Goal: Check status: Check status

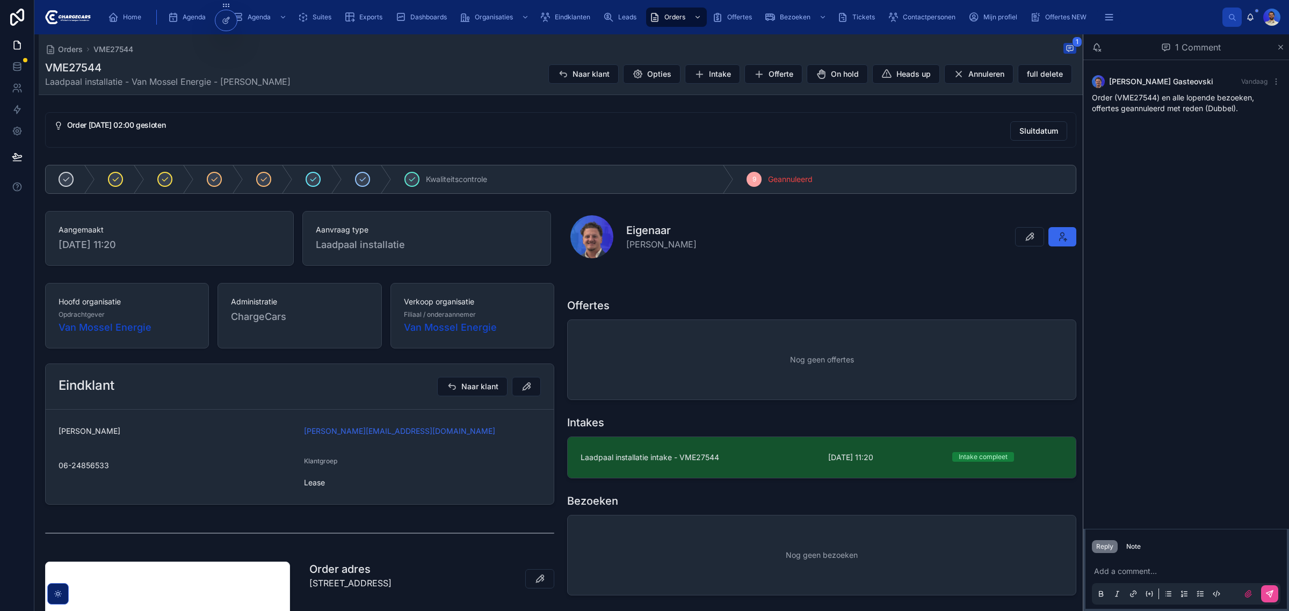
click at [1121, 573] on p at bounding box center [1188, 571] width 189 height 11
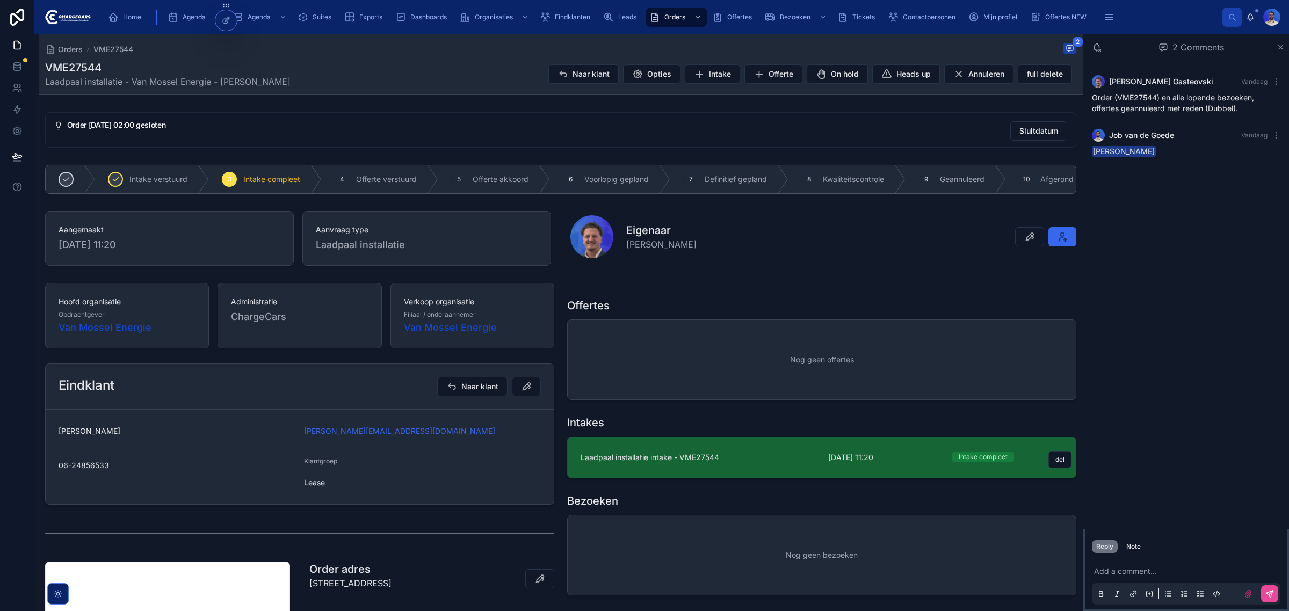
click at [776, 463] on span "Laadpaal installatie intake - VME27544" at bounding box center [698, 457] width 235 height 11
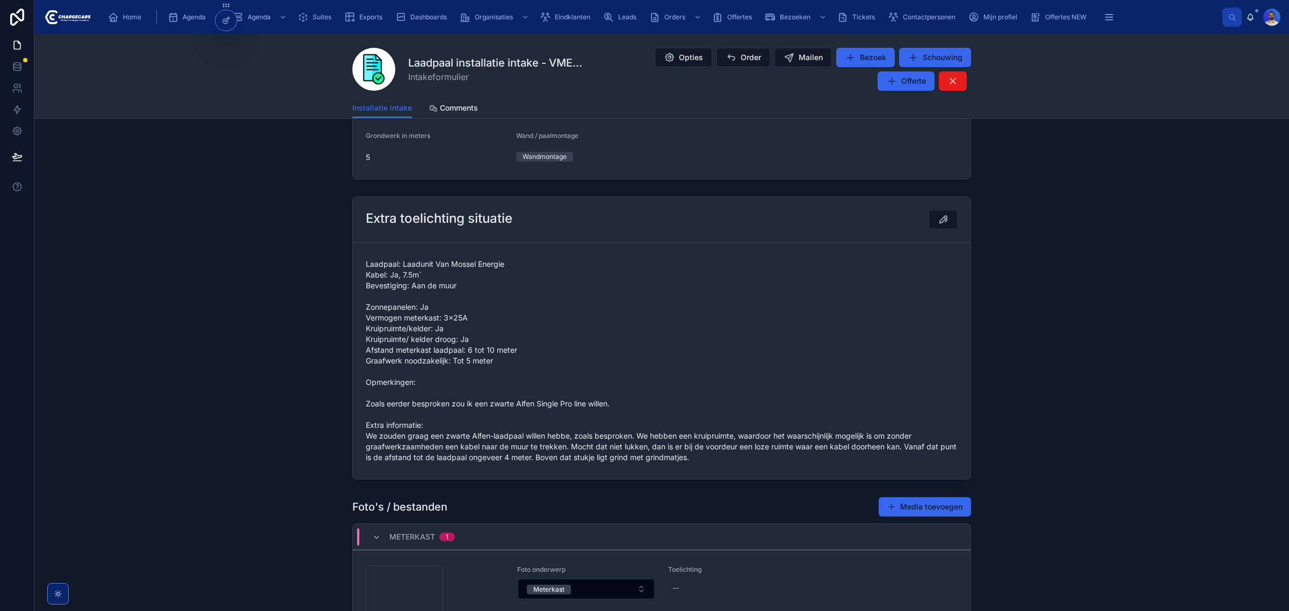
scroll to position [1107, 0]
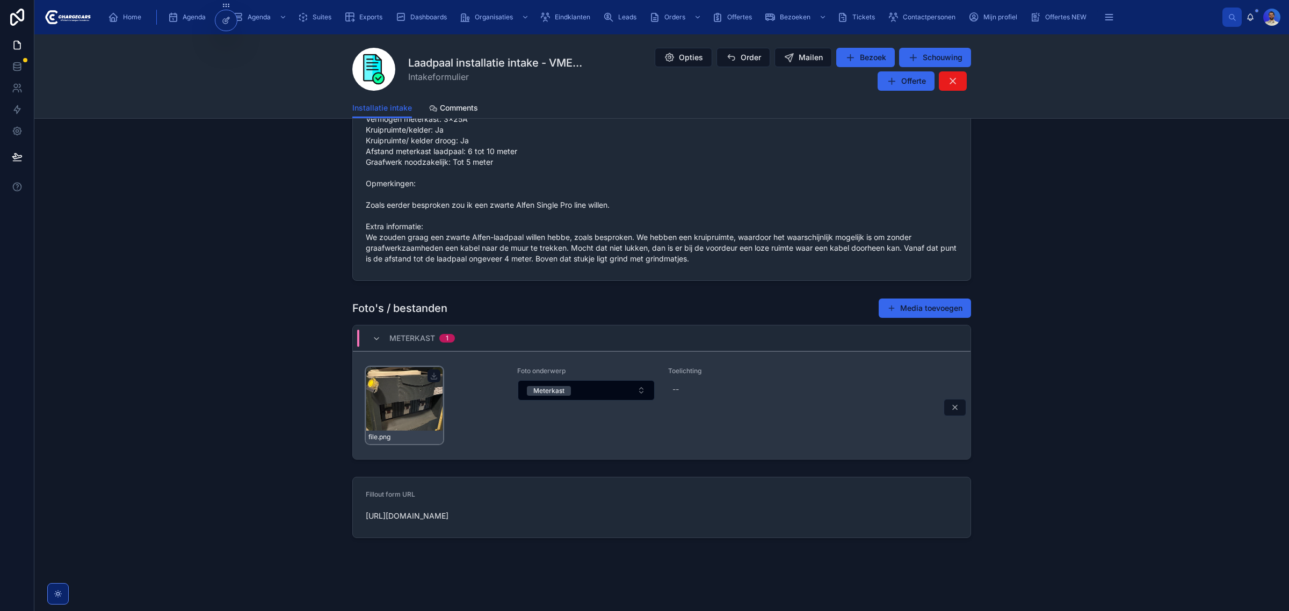
click at [394, 438] on div "file .png" at bounding box center [404, 437] width 76 height 13
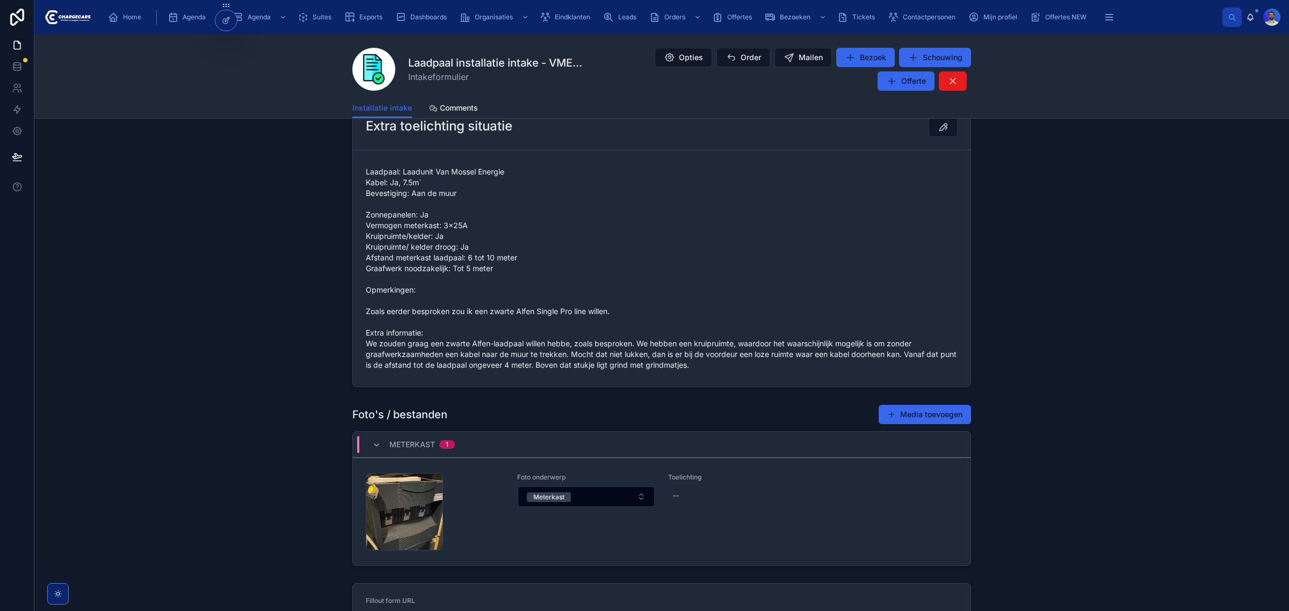
scroll to position [1107, 0]
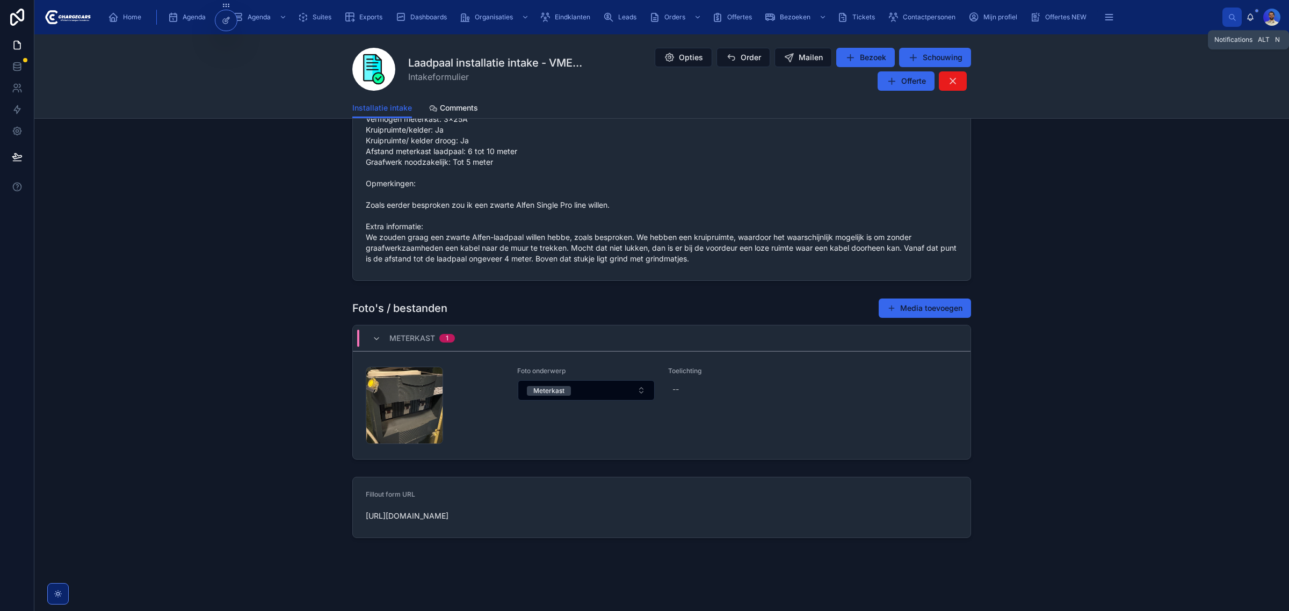
click at [1248, 16] on icon at bounding box center [1251, 16] width 6 height 5
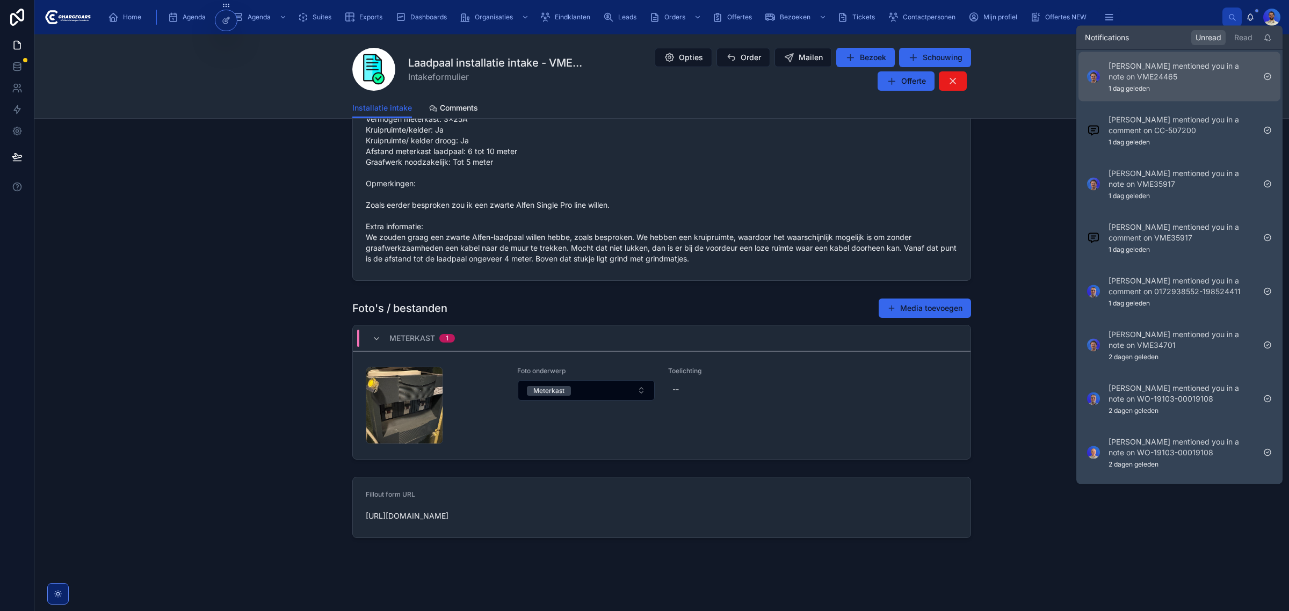
click at [1174, 73] on p "[PERSON_NAME] mentioned you in a note on VME24465" at bounding box center [1182, 71] width 146 height 21
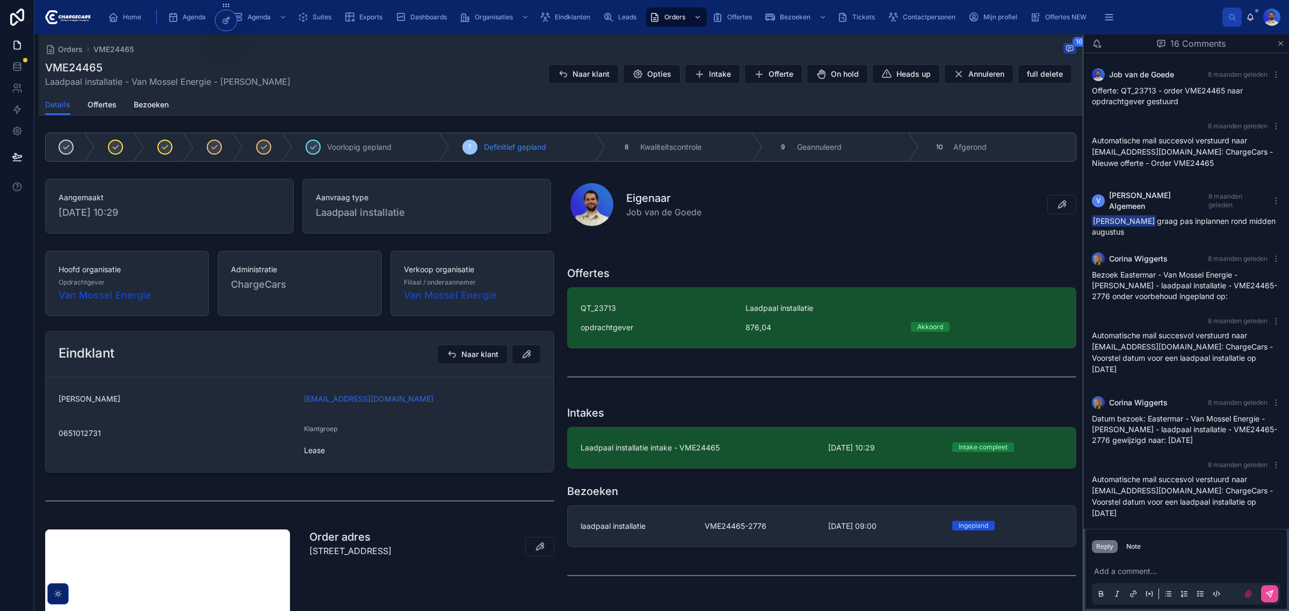
scroll to position [543, 0]
